Goal: Task Accomplishment & Management: Manage account settings

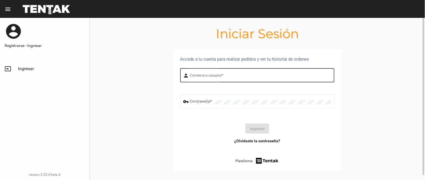
click at [212, 73] on div "Correo-e o usuario *" at bounding box center [261, 74] width 142 height 15
click at [190, 76] on input "Correo-e o usuario *" at bounding box center [261, 76] width 142 height 4
type input "flopyganora"
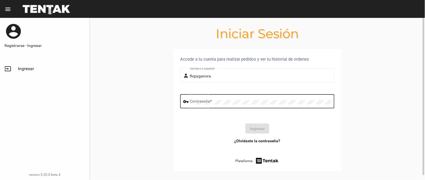
click at [222, 99] on div "Contraseña *" at bounding box center [261, 100] width 142 height 15
click at [249, 132] on button "Ingresar" at bounding box center [258, 129] width 24 height 10
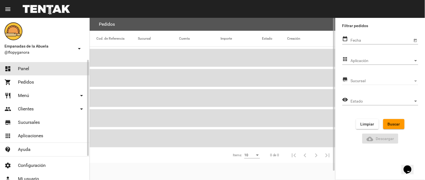
click at [20, 66] on link "dashboard Panel" at bounding box center [44, 68] width 89 height 13
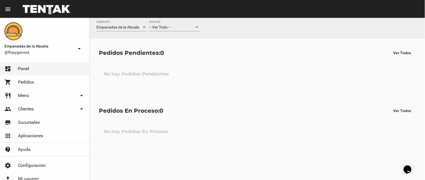
click at [174, 29] on div "-- Ver Todo --" at bounding box center [171, 27] width 45 height 4
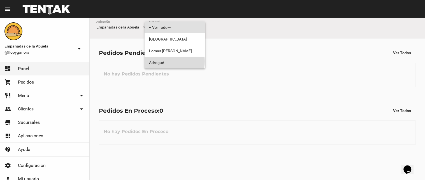
click at [170, 62] on span "Adrogué" at bounding box center [175, 63] width 52 height 12
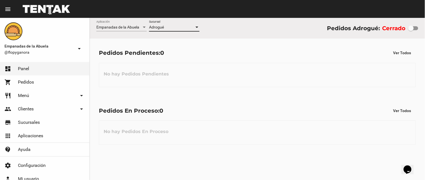
click at [416, 29] on div at bounding box center [413, 28] width 10 height 4
click at [411, 30] on input "checkbox" at bounding box center [411, 30] width 0 height 0
checkbox input "true"
